Goal: Book appointment/travel/reservation

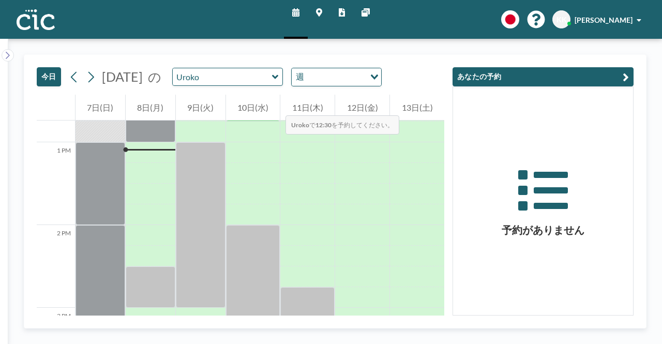
scroll to position [1055, 0]
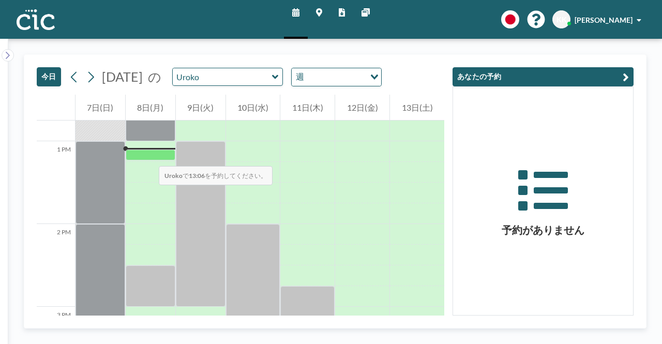
click at [148, 155] on div at bounding box center [151, 154] width 50 height 11
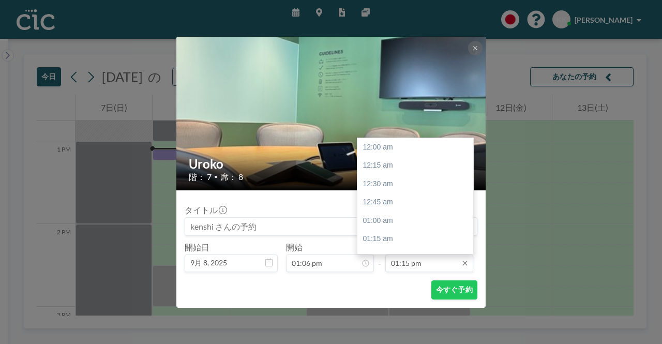
scroll to position [975, 0]
click at [428, 269] on input "01:15 pm" at bounding box center [429, 263] width 88 height 18
click at [381, 239] on div "02:30 pm" at bounding box center [417, 239] width 121 height 19
type input "02:30 pm"
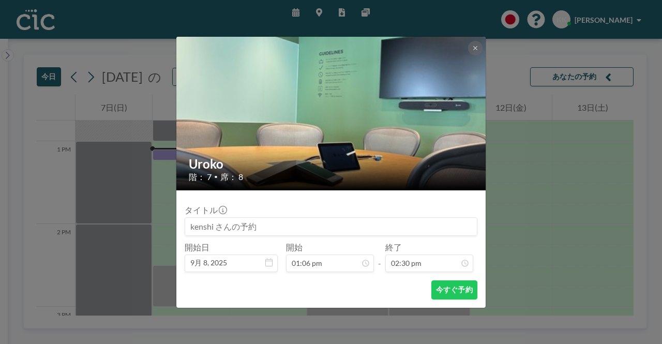
scroll to position [1067, 0]
click at [460, 292] on button "今すぐ予約" at bounding box center [454, 289] width 46 height 19
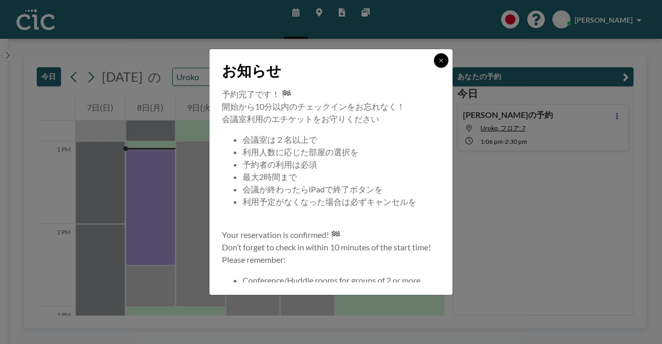
click at [445, 59] on button at bounding box center [441, 60] width 14 height 14
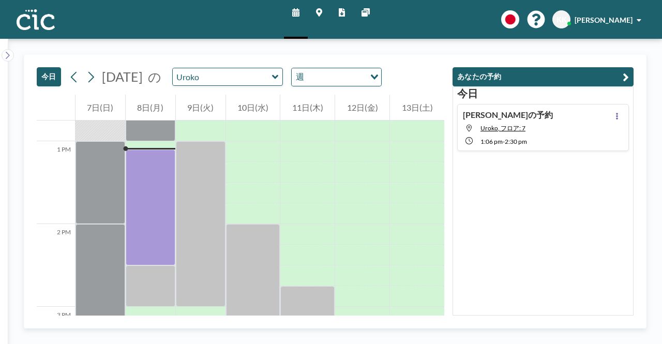
click at [440, 58] on div "[DATE] [DATE] の Uroko 週 Loading..." at bounding box center [240, 75] width 407 height 40
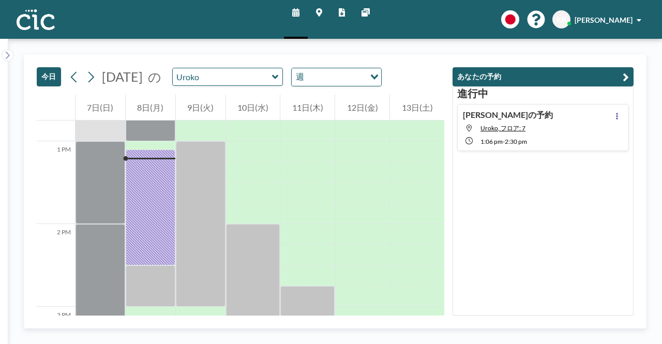
click at [416, 41] on div "[DATE] [DATE] の Uroko 週 Loading... 12 AM 1 AM 2 AM 3 AM 4 AM 5 AM 6 AM 7 AM 8 A…" at bounding box center [334, 191] width 653 height 305
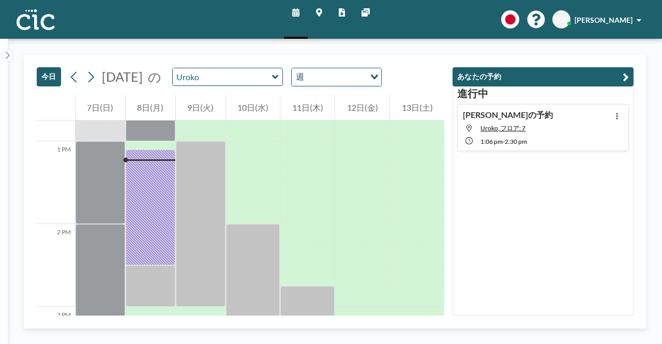
click at [416, 41] on div "[DATE] [DATE] の Uroko 週 Loading... 12 AM 1 AM 2 AM 3 AM 4 AM 5 AM 6 AM 7 AM 8 A…" at bounding box center [334, 191] width 653 height 305
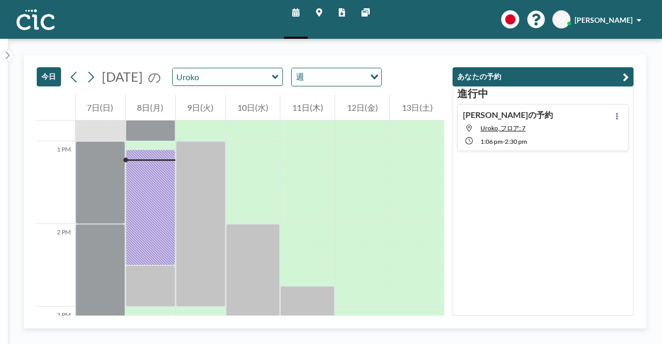
click at [416, 41] on div "[DATE] [DATE] の Uroko 週 Loading... 12 AM 1 AM 2 AM 3 AM 4 AM 5 AM 6 AM 7 AM 8 A…" at bounding box center [334, 191] width 653 height 305
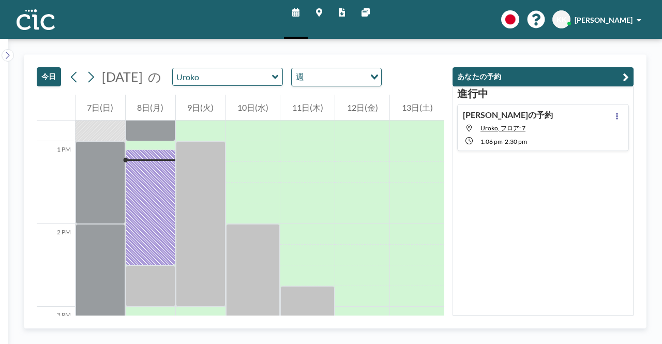
click at [416, 41] on div "[DATE] [DATE] の Uroko 週 Loading... 12 AM 1 AM 2 AM 3 AM 4 AM 5 AM 6 AM 7 AM 8 A…" at bounding box center [334, 191] width 653 height 305
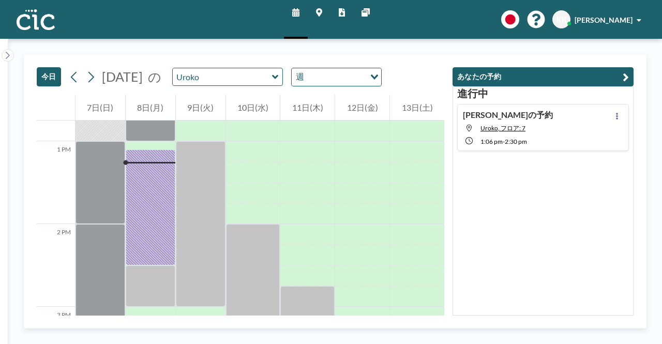
click at [416, 41] on div "[DATE] [DATE] の Uroko 週 Loading... 12 AM 1 AM 2 AM 3 AM 4 AM 5 AM 6 AM 7 AM 8 A…" at bounding box center [334, 191] width 653 height 305
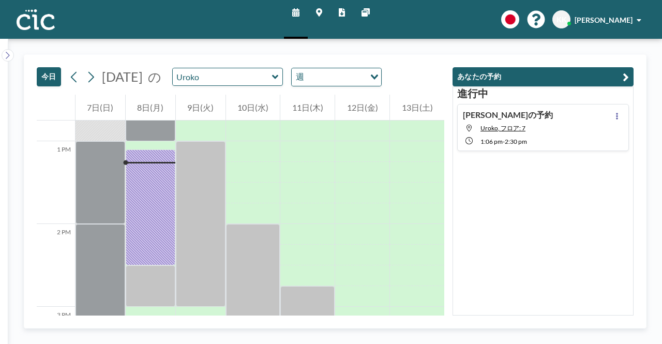
click at [416, 41] on div "[DATE] [DATE] の Uroko 週 Loading... 12 AM 1 AM 2 AM 3 AM 4 AM 5 AM 6 AM 7 AM 8 A…" at bounding box center [334, 191] width 653 height 305
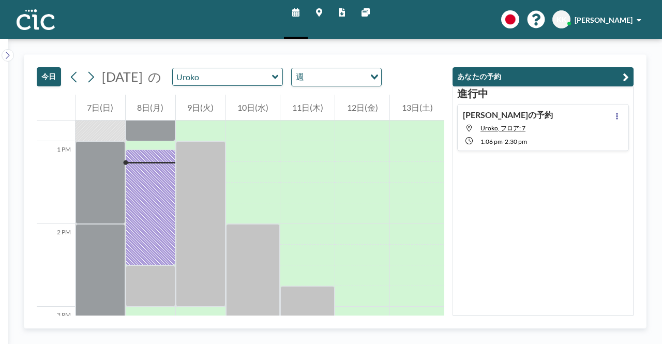
click at [416, 41] on div "[DATE] [DATE] の Uroko 週 Loading... 12 AM 1 AM 2 AM 3 AM 4 AM 5 AM 6 AM 7 AM 8 A…" at bounding box center [334, 191] width 653 height 305
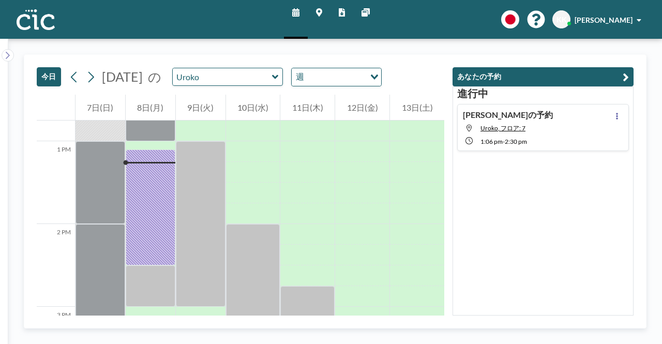
click at [416, 41] on div "[DATE] [DATE] の Uroko 週 Loading... 12 AM 1 AM 2 AM 3 AM 4 AM 5 AM 6 AM 7 AM 8 A…" at bounding box center [334, 191] width 653 height 305
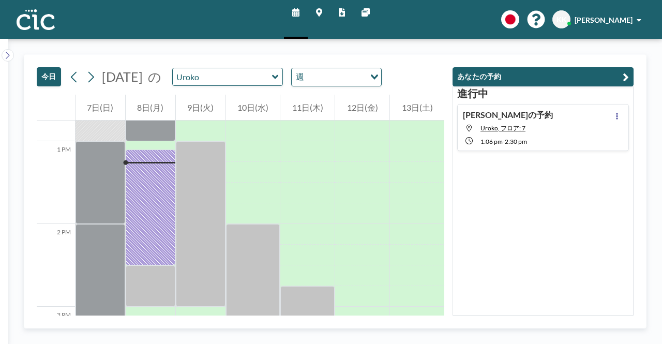
click at [416, 41] on div "[DATE] [DATE] の Uroko 週 Loading... 12 AM 1 AM 2 AM 3 AM 4 AM 5 AM 6 AM 7 AM 8 A…" at bounding box center [334, 191] width 653 height 305
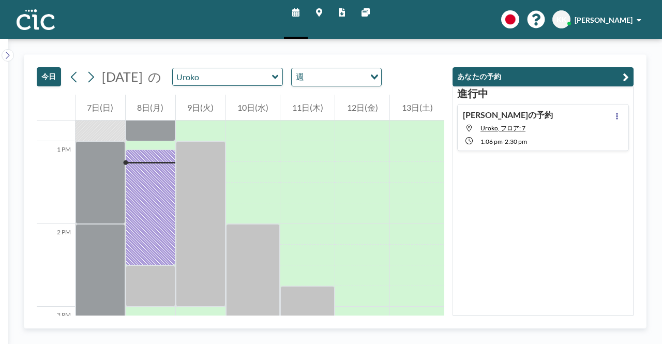
click at [416, 41] on div "[DATE] [DATE] の Uroko 週 Loading... 12 AM 1 AM 2 AM 3 AM 4 AM 5 AM 6 AM 7 AM 8 A…" at bounding box center [334, 191] width 653 height 305
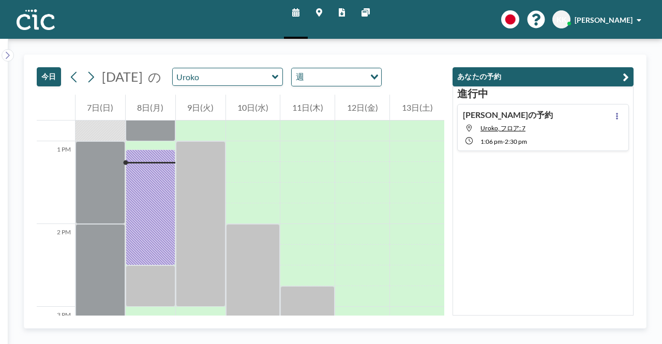
click at [416, 41] on div "[DATE] [DATE] の Uroko 週 Loading... 12 AM 1 AM 2 AM 3 AM 4 AM 5 AM 6 AM 7 AM 8 A…" at bounding box center [334, 191] width 653 height 305
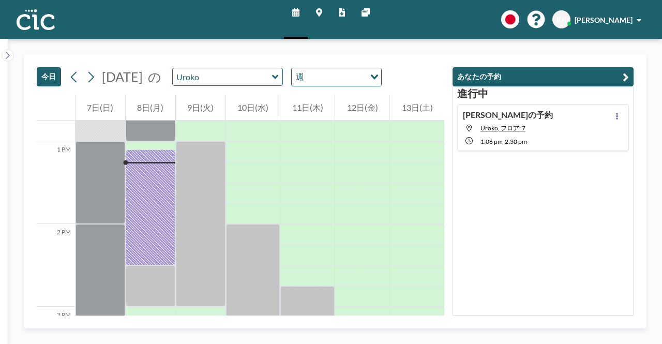
click at [416, 41] on div "[DATE] [DATE] の Uroko 週 Loading... 12 AM 1 AM 2 AM 3 AM 4 AM 5 AM 6 AM 7 AM 8 A…" at bounding box center [334, 191] width 653 height 305
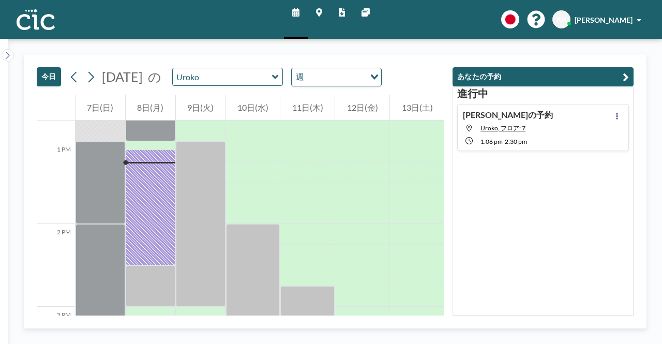
click at [416, 41] on div "[DATE] [DATE] の Uroko 週 Loading... 12 AM 1 AM 2 AM 3 AM 4 AM 5 AM 6 AM 7 AM 8 A…" at bounding box center [334, 191] width 653 height 305
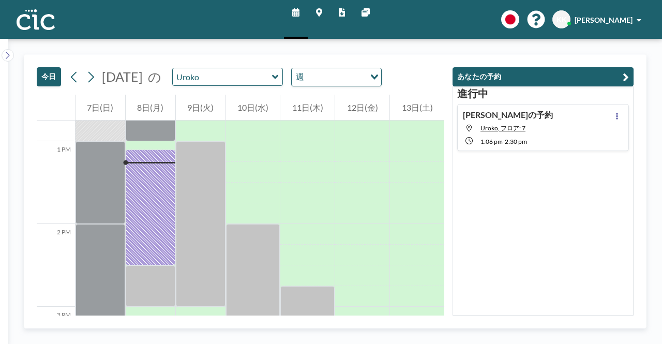
click at [416, 41] on div "[DATE] [DATE] の Uroko 週 Loading... 12 AM 1 AM 2 AM 3 AM 4 AM 5 AM 6 AM 7 AM 8 A…" at bounding box center [334, 191] width 653 height 305
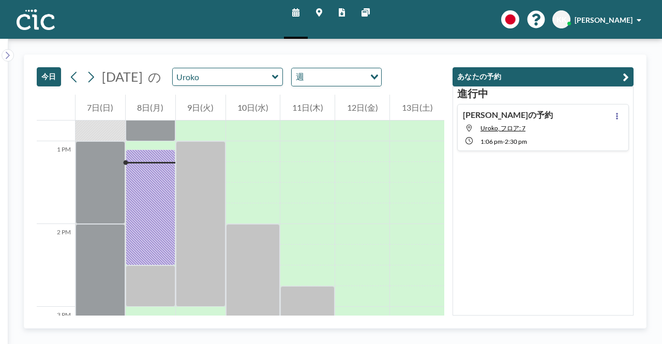
click at [416, 41] on div "[DATE] [DATE] の Uroko 週 Loading... 12 AM 1 AM 2 AM 3 AM 4 AM 5 AM 6 AM 7 AM 8 A…" at bounding box center [334, 191] width 653 height 305
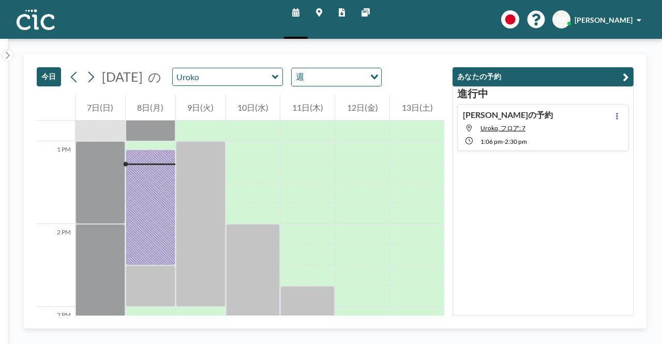
click at [416, 41] on div "[DATE] [DATE] の Uroko 週 Loading... 12 AM 1 AM 2 AM 3 AM 4 AM 5 AM 6 AM 7 AM 8 A…" at bounding box center [334, 191] width 653 height 305
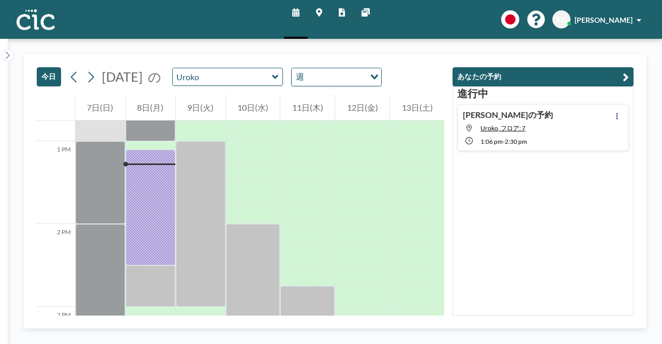
click at [416, 41] on div "[DATE] [DATE] の Uroko 週 Loading... 12 AM 1 AM 2 AM 3 AM 4 AM 5 AM 6 AM 7 AM 8 A…" at bounding box center [334, 191] width 653 height 305
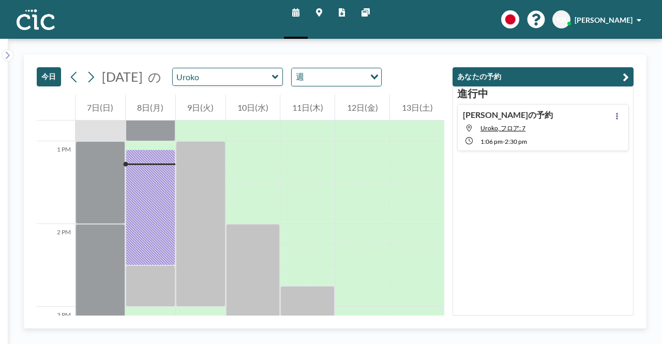
click at [416, 41] on div "[DATE] [DATE] の Uroko 週 Loading... 12 AM 1 AM 2 AM 3 AM 4 AM 5 AM 6 AM 7 AM 8 A…" at bounding box center [334, 191] width 653 height 305
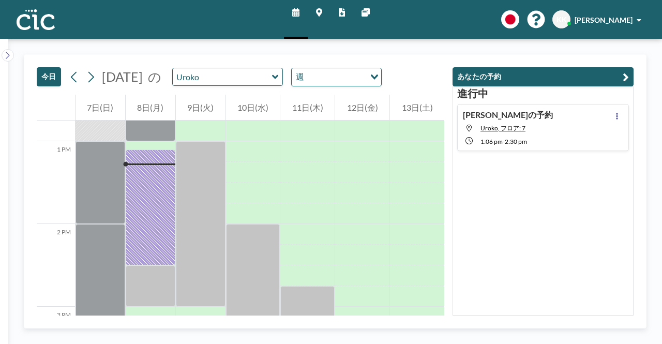
click at [416, 41] on div "[DATE] [DATE] の Uroko 週 Loading... 12 AM 1 AM 2 AM 3 AM 4 AM 5 AM 6 AM 7 AM 8 A…" at bounding box center [334, 191] width 653 height 305
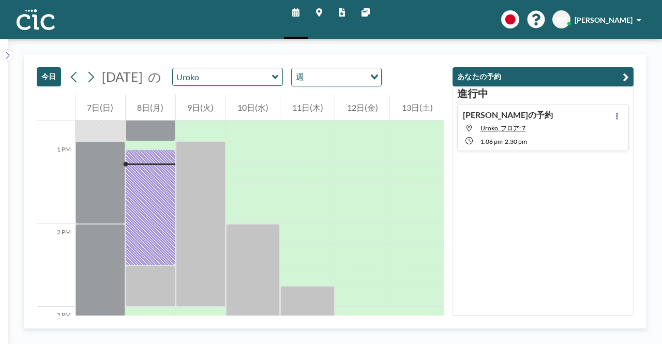
click at [416, 41] on div "[DATE] [DATE] の Uroko 週 Loading... 12 AM 1 AM 2 AM 3 AM 4 AM 5 AM 6 AM 7 AM 8 A…" at bounding box center [334, 191] width 653 height 305
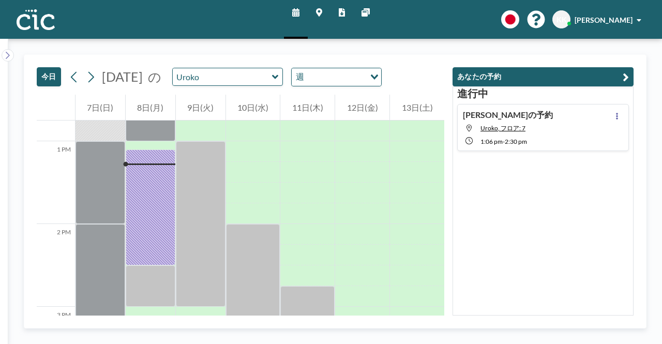
click at [416, 41] on div "[DATE] [DATE] の Uroko 週 Loading... 12 AM 1 AM 2 AM 3 AM 4 AM 5 AM 6 AM 7 AM 8 A…" at bounding box center [334, 191] width 653 height 305
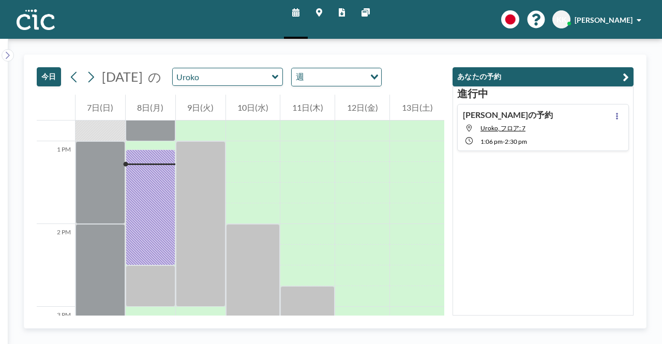
click at [416, 41] on div "[DATE] [DATE] の Uroko 週 Loading... 12 AM 1 AM 2 AM 3 AM 4 AM 5 AM 6 AM 7 AM 8 A…" at bounding box center [334, 191] width 653 height 305
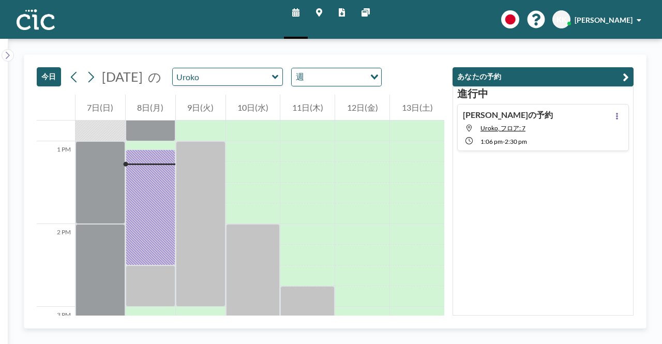
click at [416, 41] on div "[DATE] [DATE] の Uroko 週 Loading... 12 AM 1 AM 2 AM 3 AM 4 AM 5 AM 6 AM 7 AM 8 A…" at bounding box center [334, 191] width 653 height 305
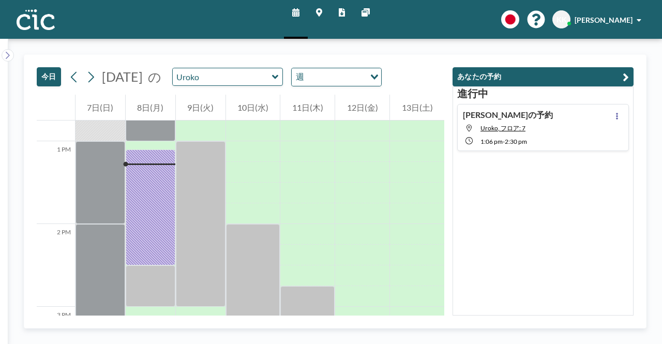
click at [416, 41] on div "[DATE] [DATE] の Uroko 週 Loading... 12 AM 1 AM 2 AM 3 AM 4 AM 5 AM 6 AM 7 AM 8 A…" at bounding box center [334, 191] width 653 height 305
